Goal: Task Accomplishment & Management: Use online tool/utility

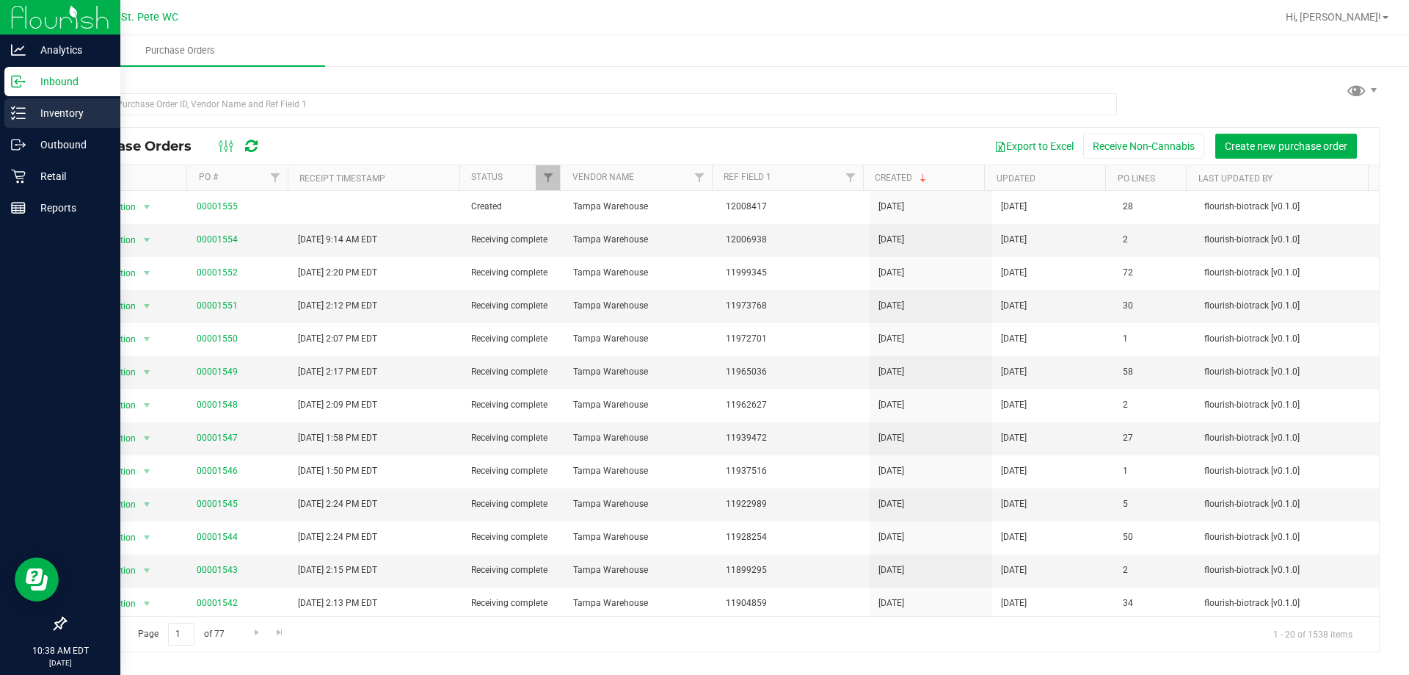
click at [51, 108] on p "Inventory" at bounding box center [70, 113] width 88 height 18
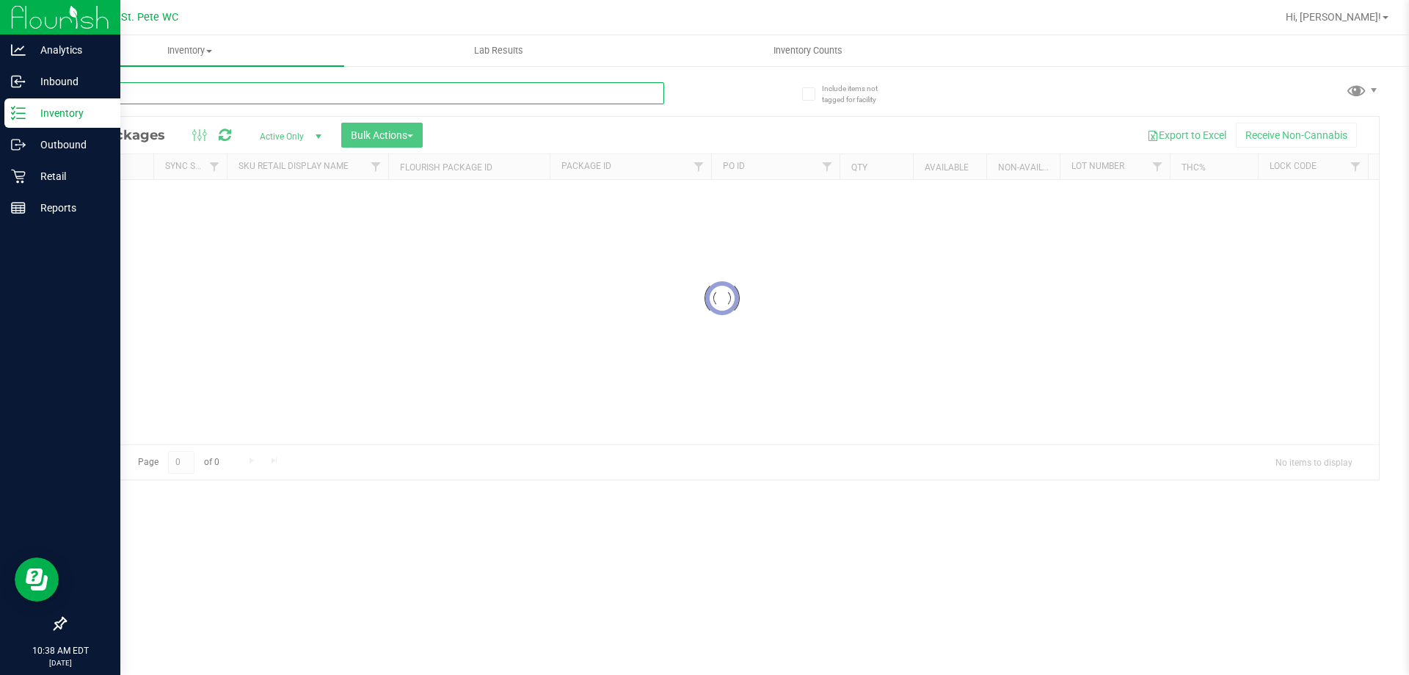
click at [140, 99] on input "text" at bounding box center [365, 93] width 600 height 22
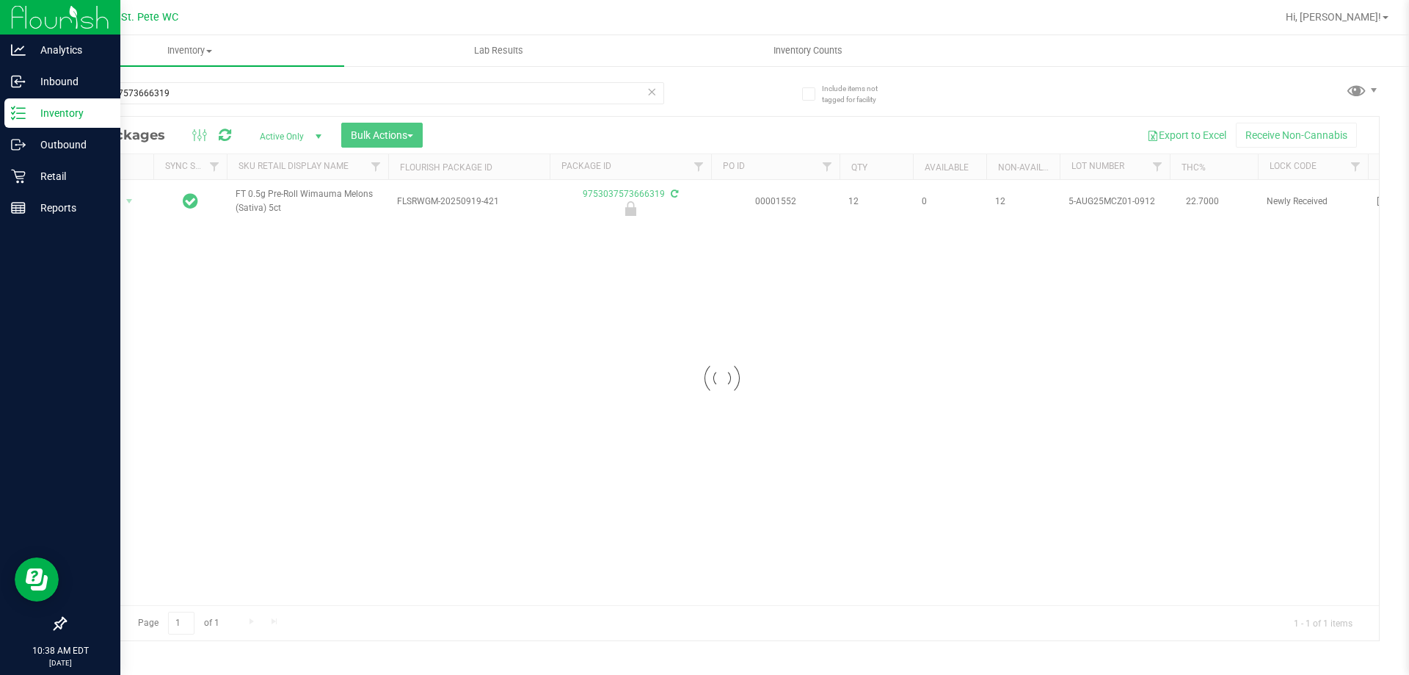
click at [255, 207] on div at bounding box center [722, 378] width 1314 height 523
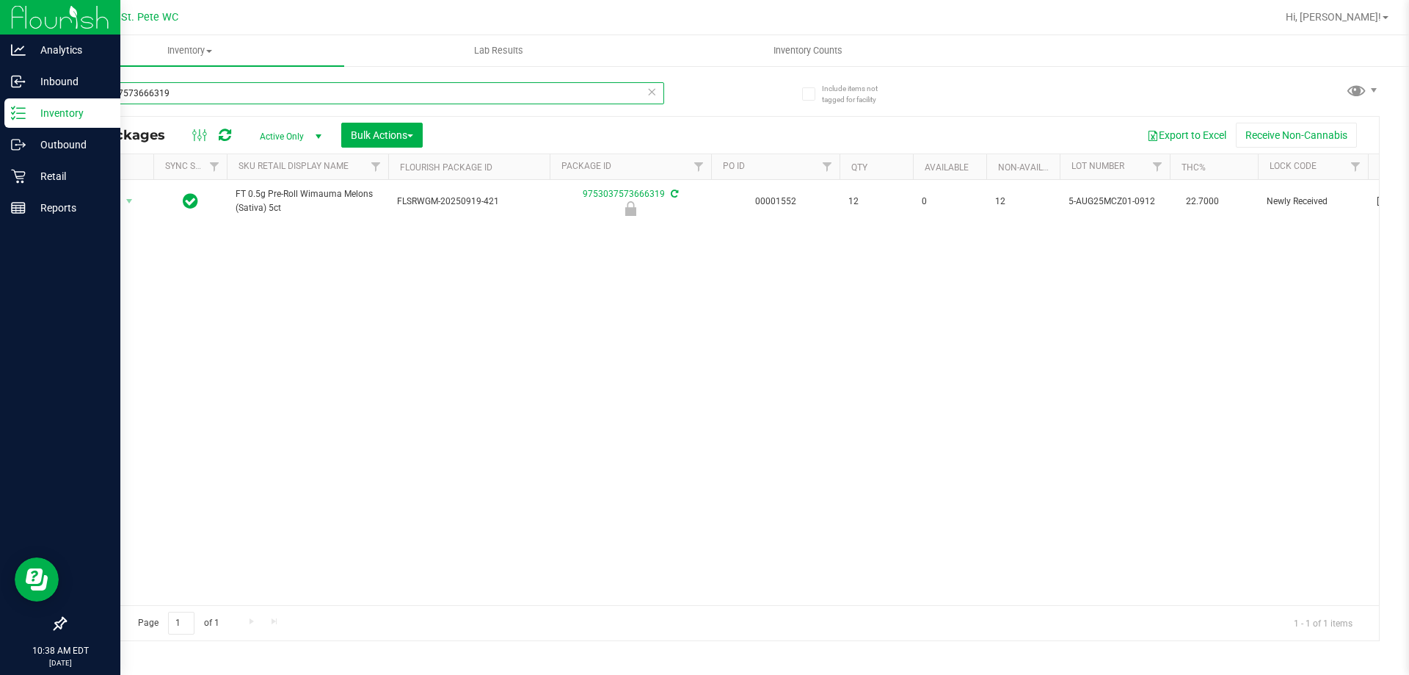
drag, startPoint x: 233, startPoint y: 98, endPoint x: 92, endPoint y: 98, distance: 140.9
click at [72, 100] on input "9753037573666319" at bounding box center [365, 93] width 600 height 22
paste input "FT 0.5g Pre-Roll Wimauma Melons (Sativa) 5ct"
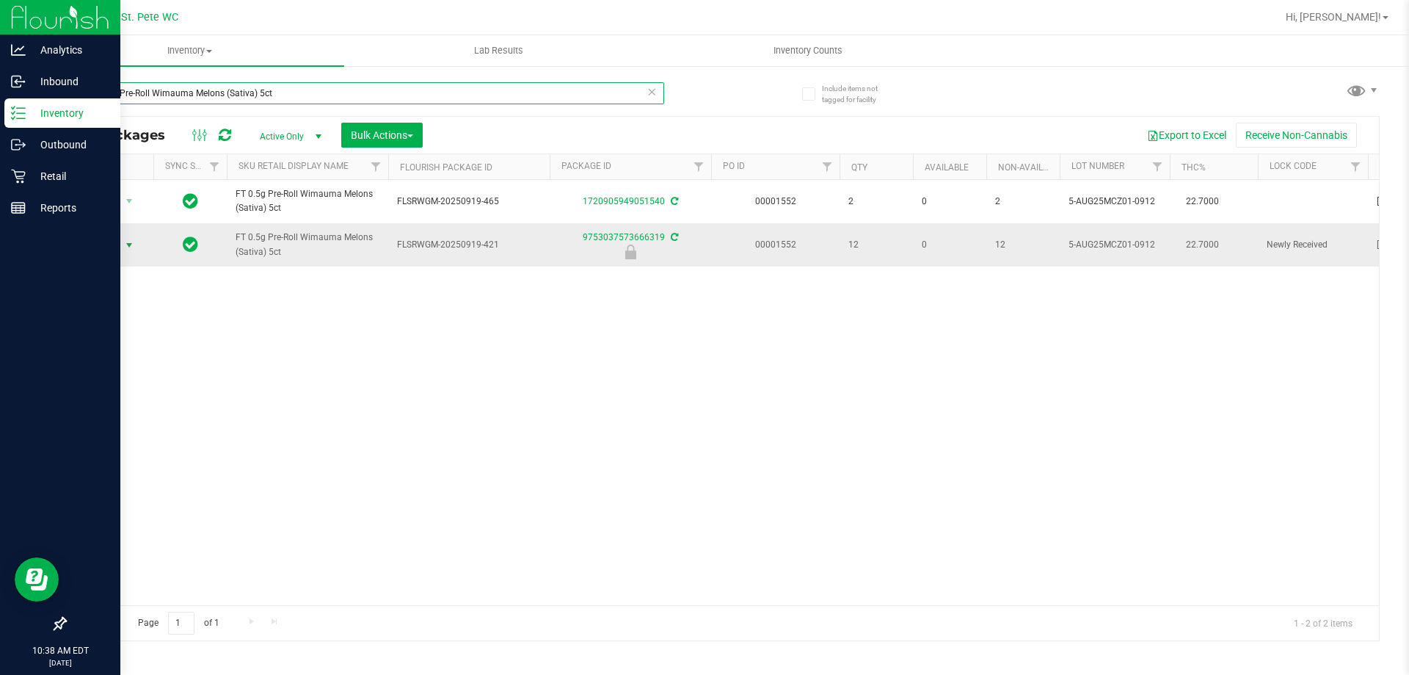
type input "FT 0.5g Pre-Roll Wimauma Melons (Sativa) 5ct"
click at [122, 252] on span "select" at bounding box center [129, 245] width 18 height 21
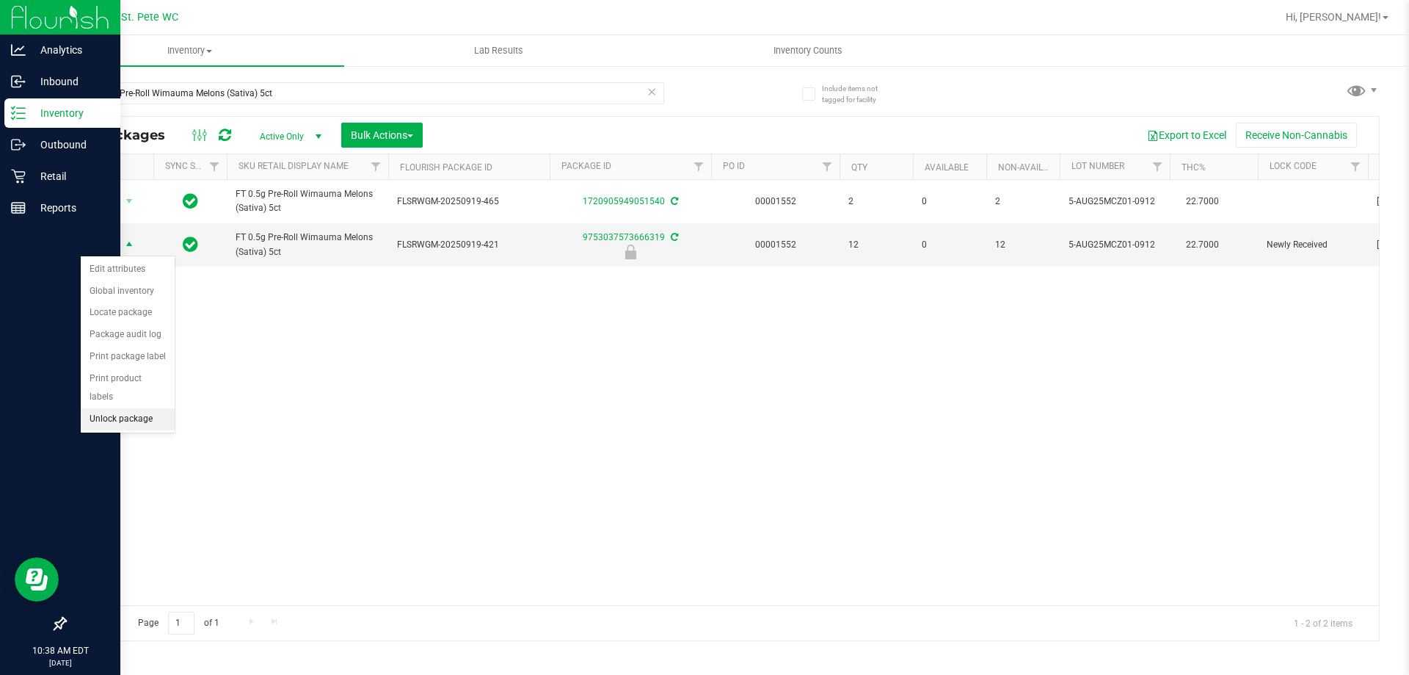
click at [117, 408] on li "Unlock package" at bounding box center [128, 419] width 94 height 22
